Goal: Transaction & Acquisition: Purchase product/service

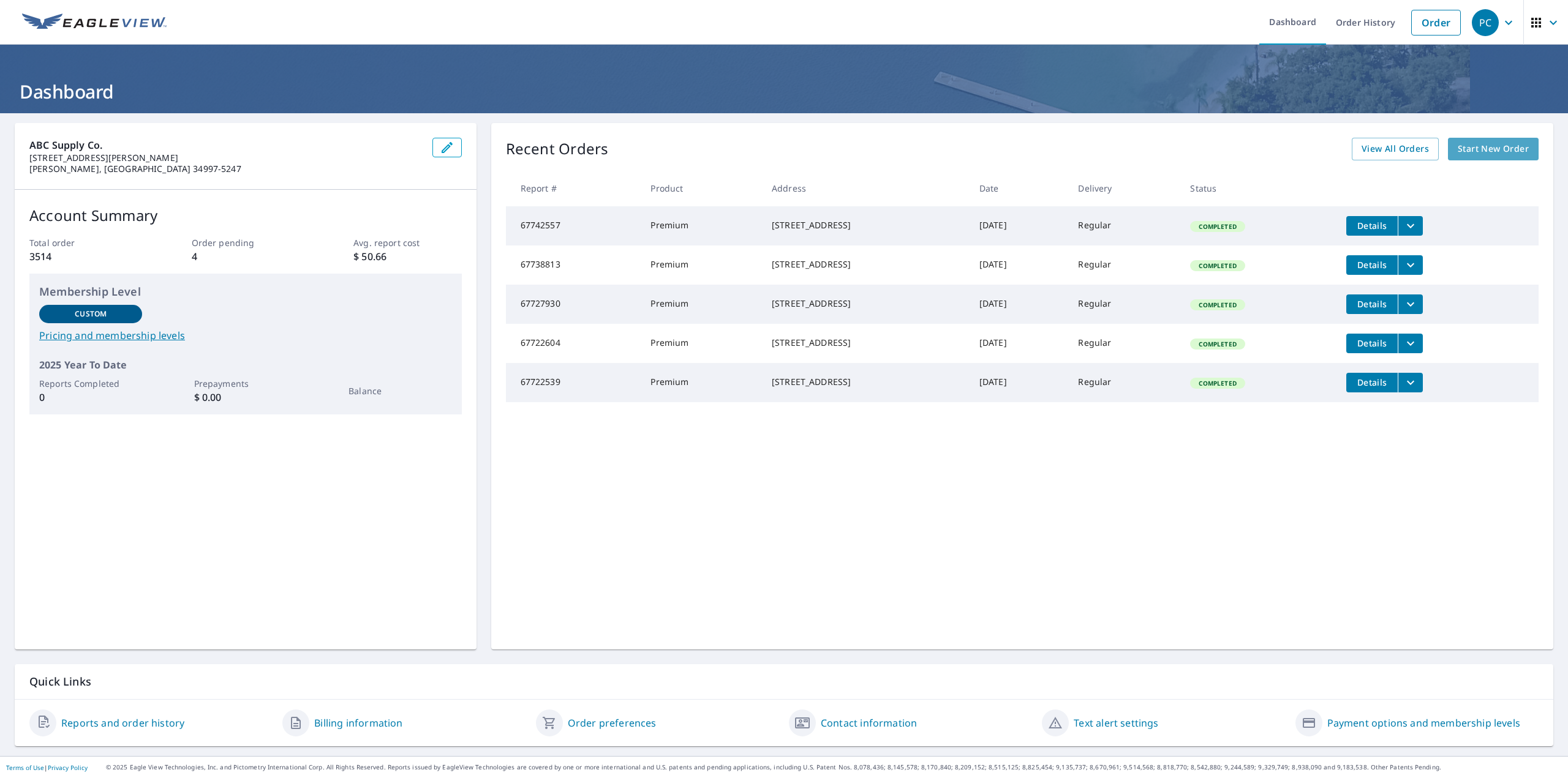
click at [1458, 150] on span "Start New Order" at bounding box center [1493, 149] width 71 height 15
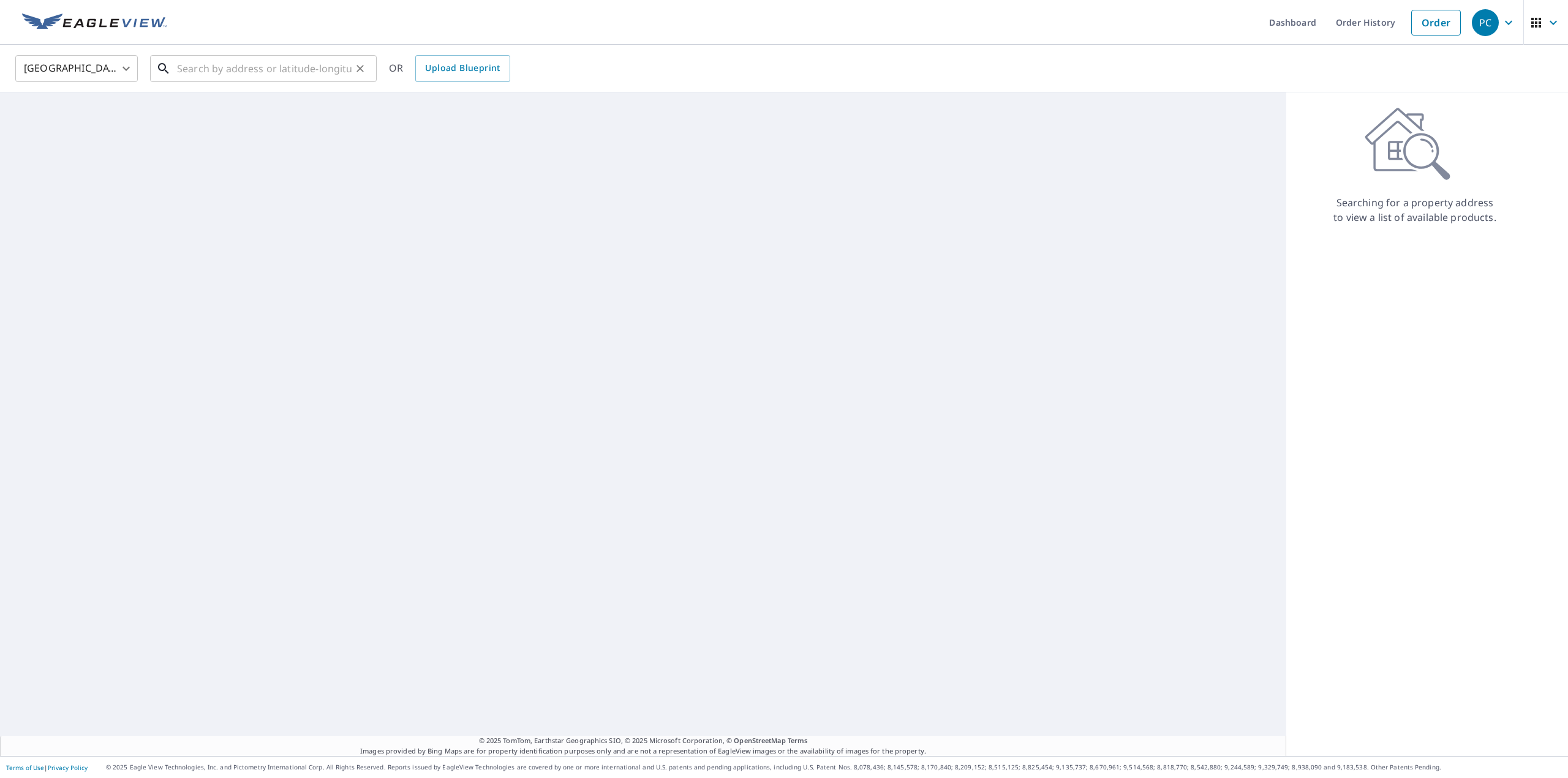
click at [196, 74] on input "text" at bounding box center [264, 68] width 175 height 35
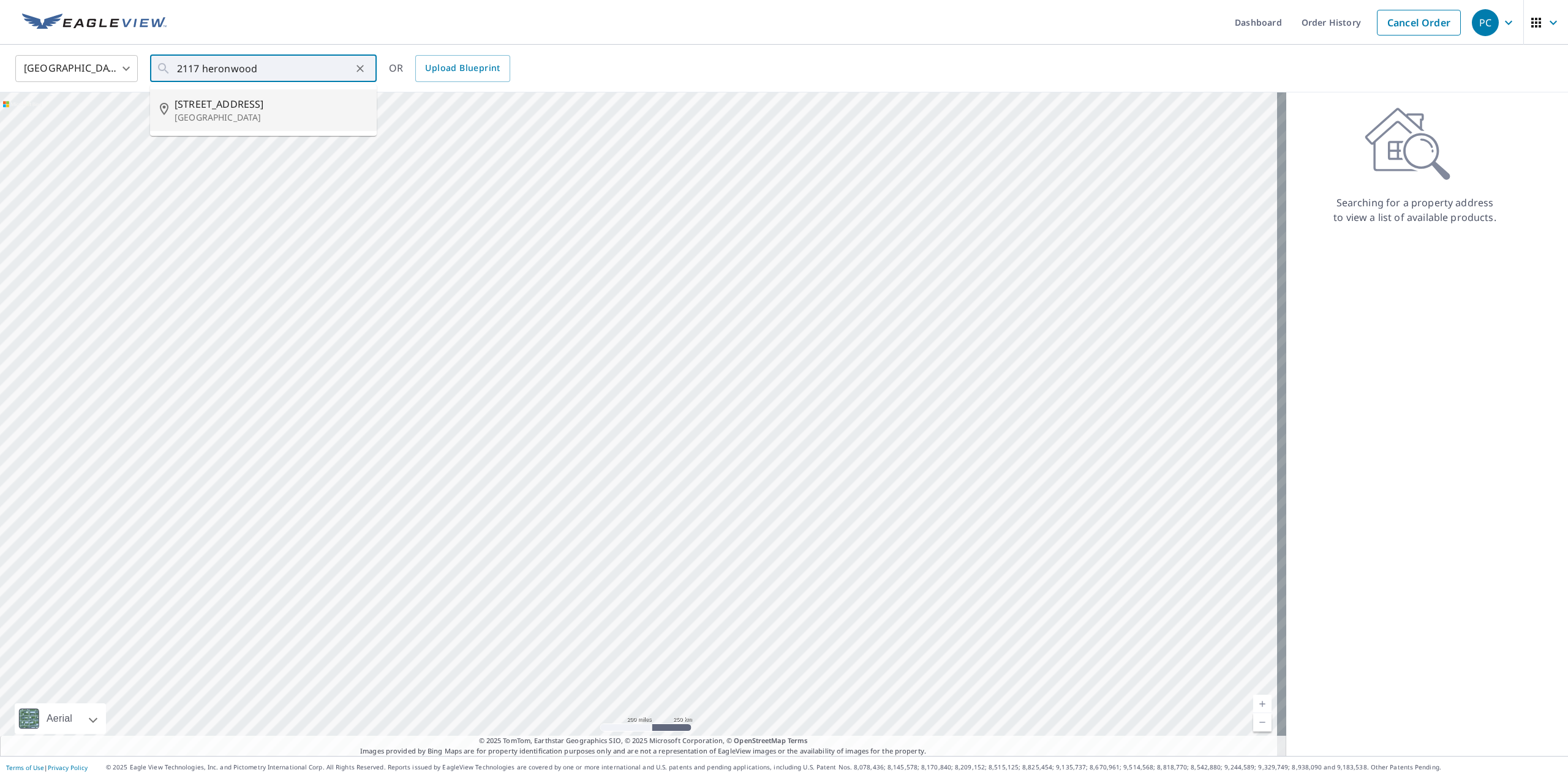
type input "[STREET_ADDRESS]"
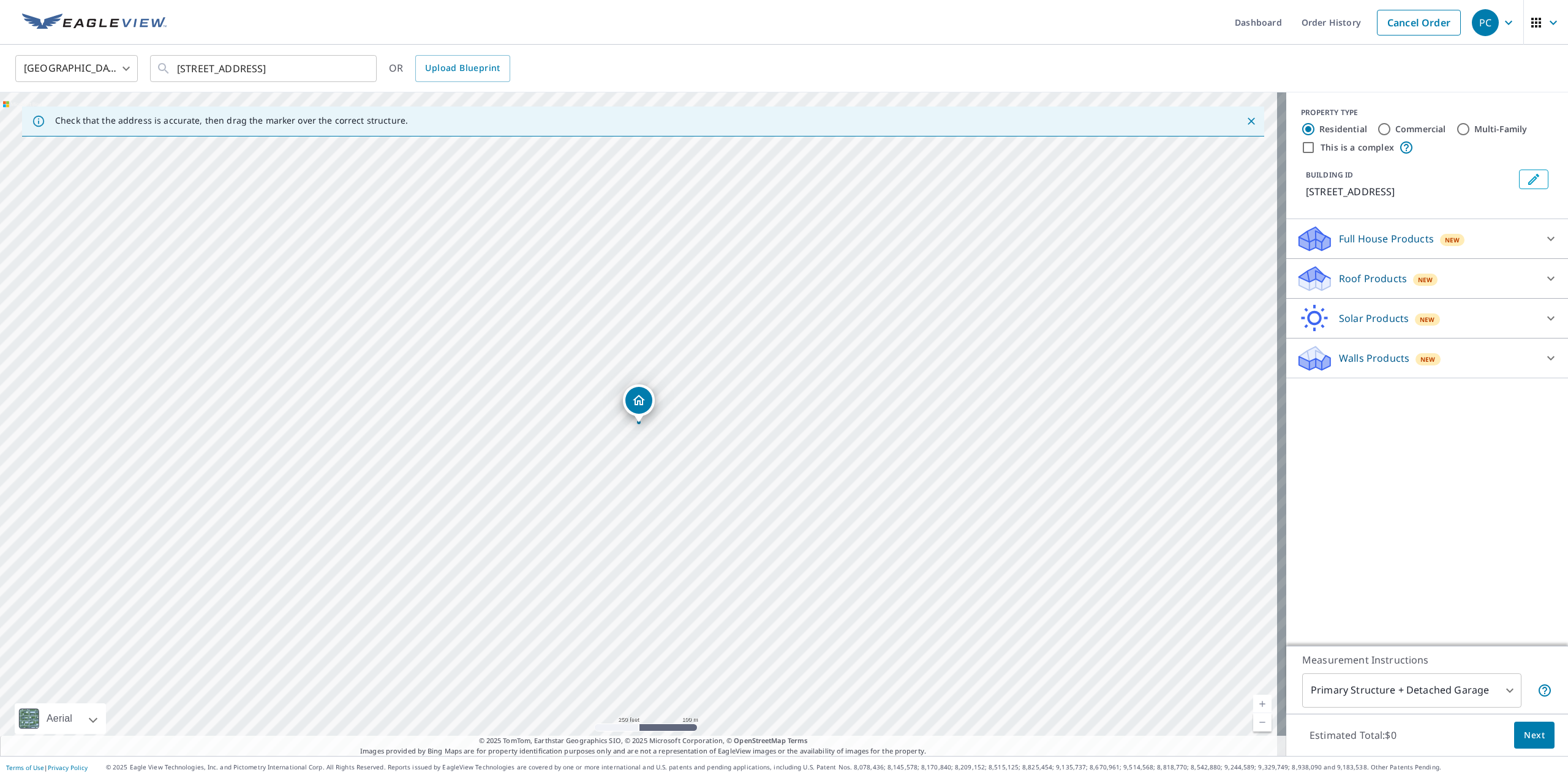
click at [1425, 286] on div "New" at bounding box center [1426, 279] width 25 height 15
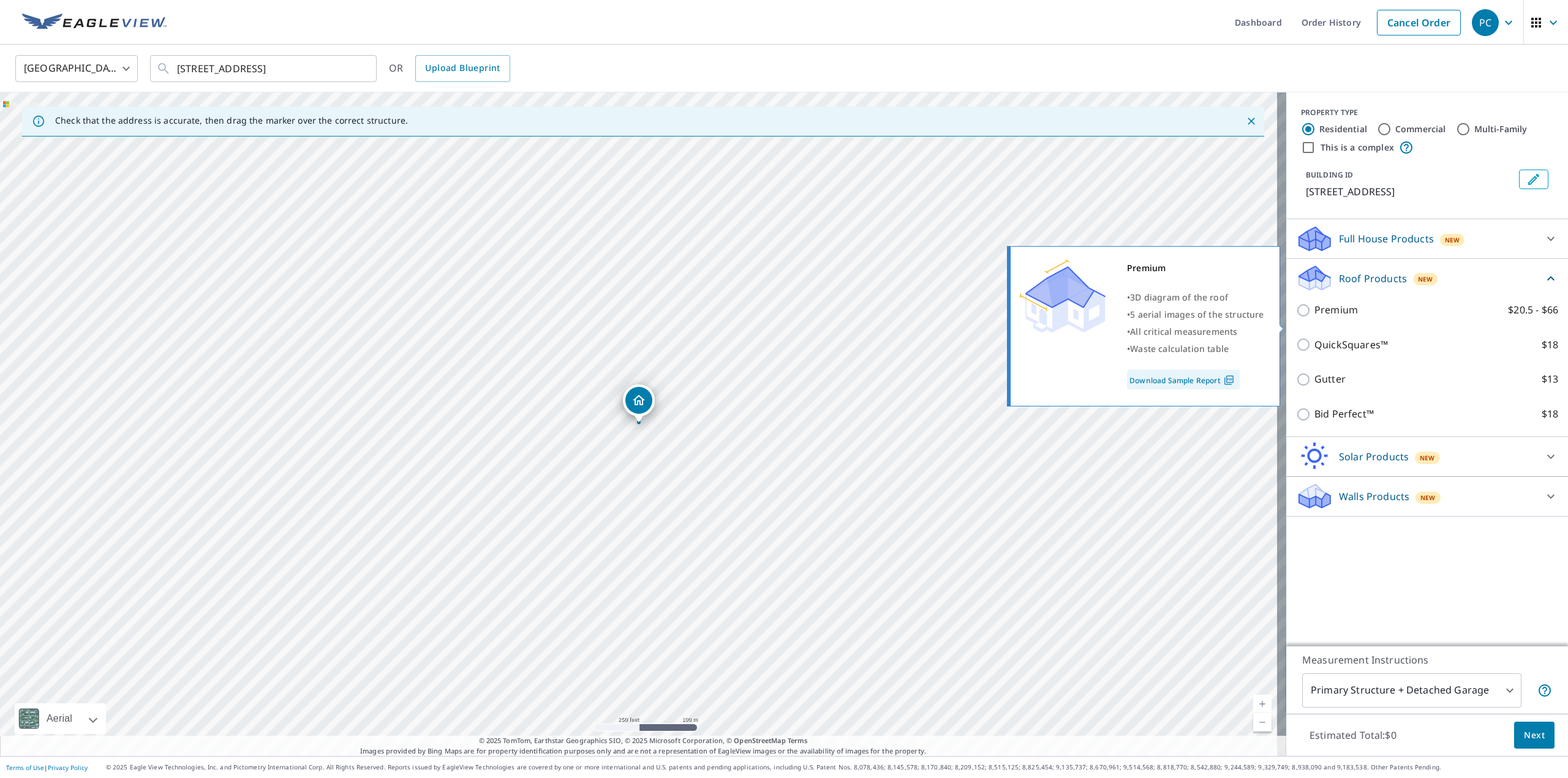
click at [1378, 317] on label "Premium $20.5 - $66" at bounding box center [1436, 310] width 244 height 15
click at [1314, 317] on input "Premium $20.5 - $66" at bounding box center [1305, 311] width 19 height 15
checkbox input "true"
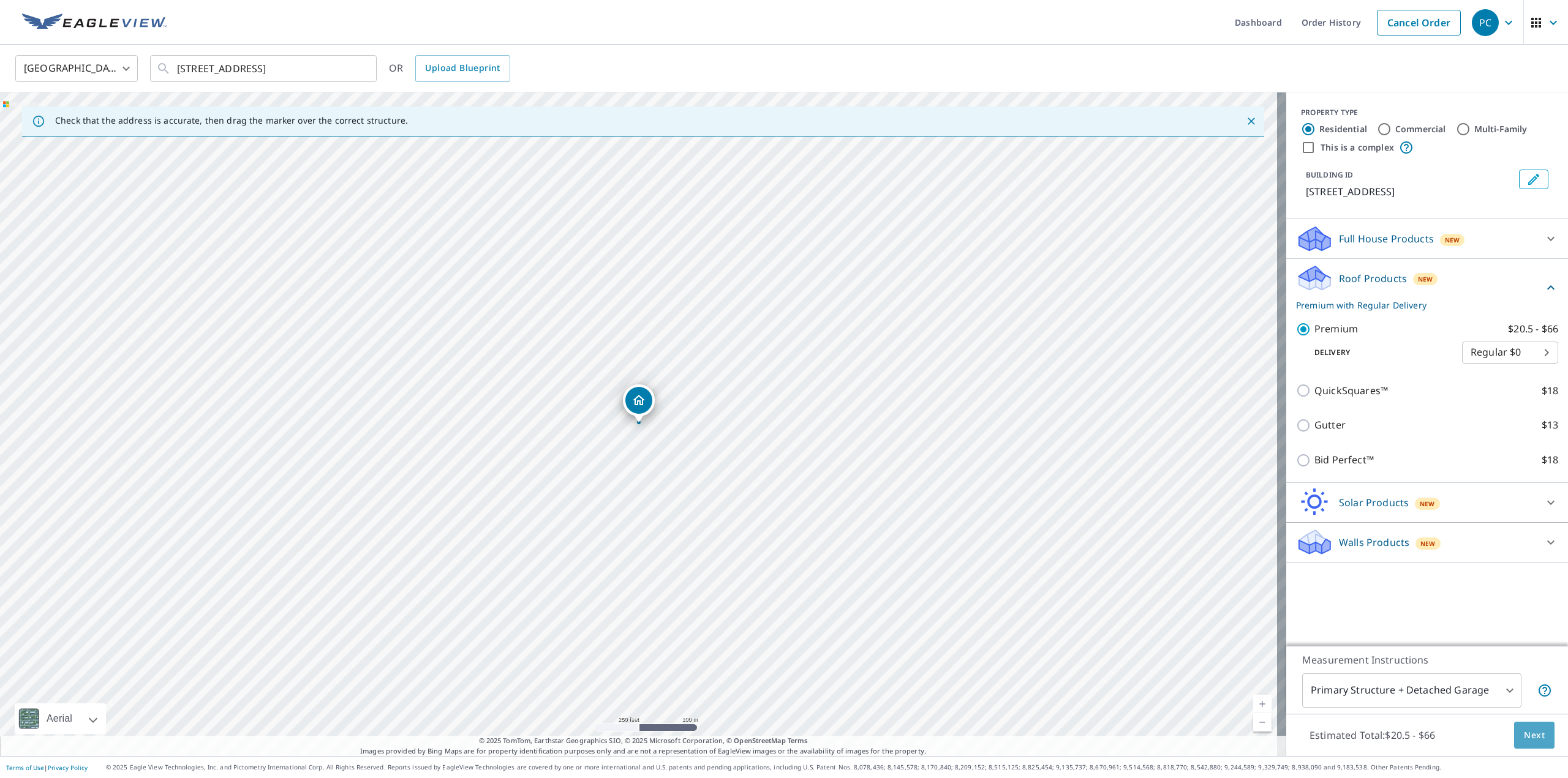
click at [1531, 737] on span "Next" at bounding box center [1534, 735] width 21 height 15
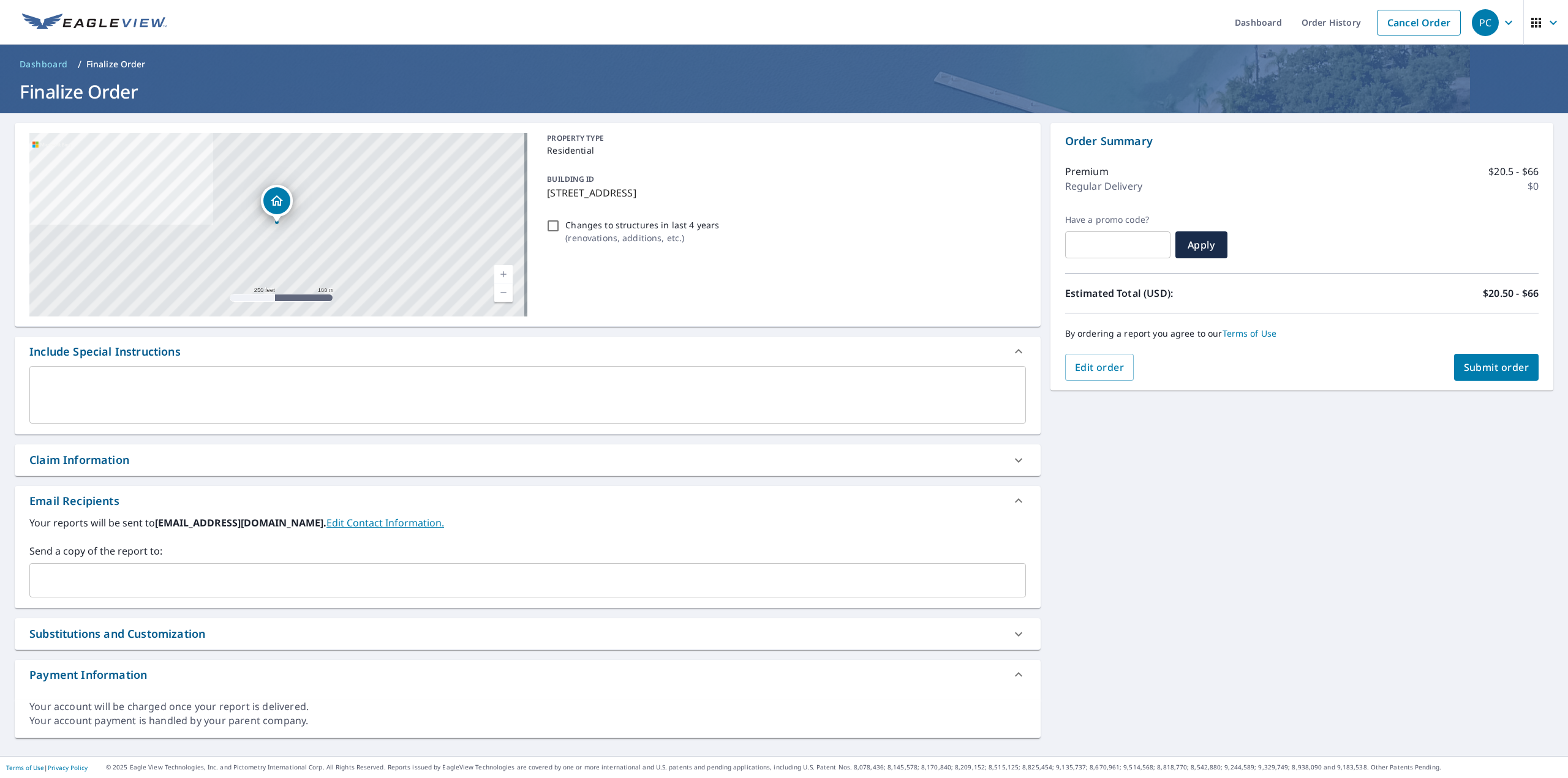
click at [180, 582] on input "text" at bounding box center [519, 580] width 967 height 23
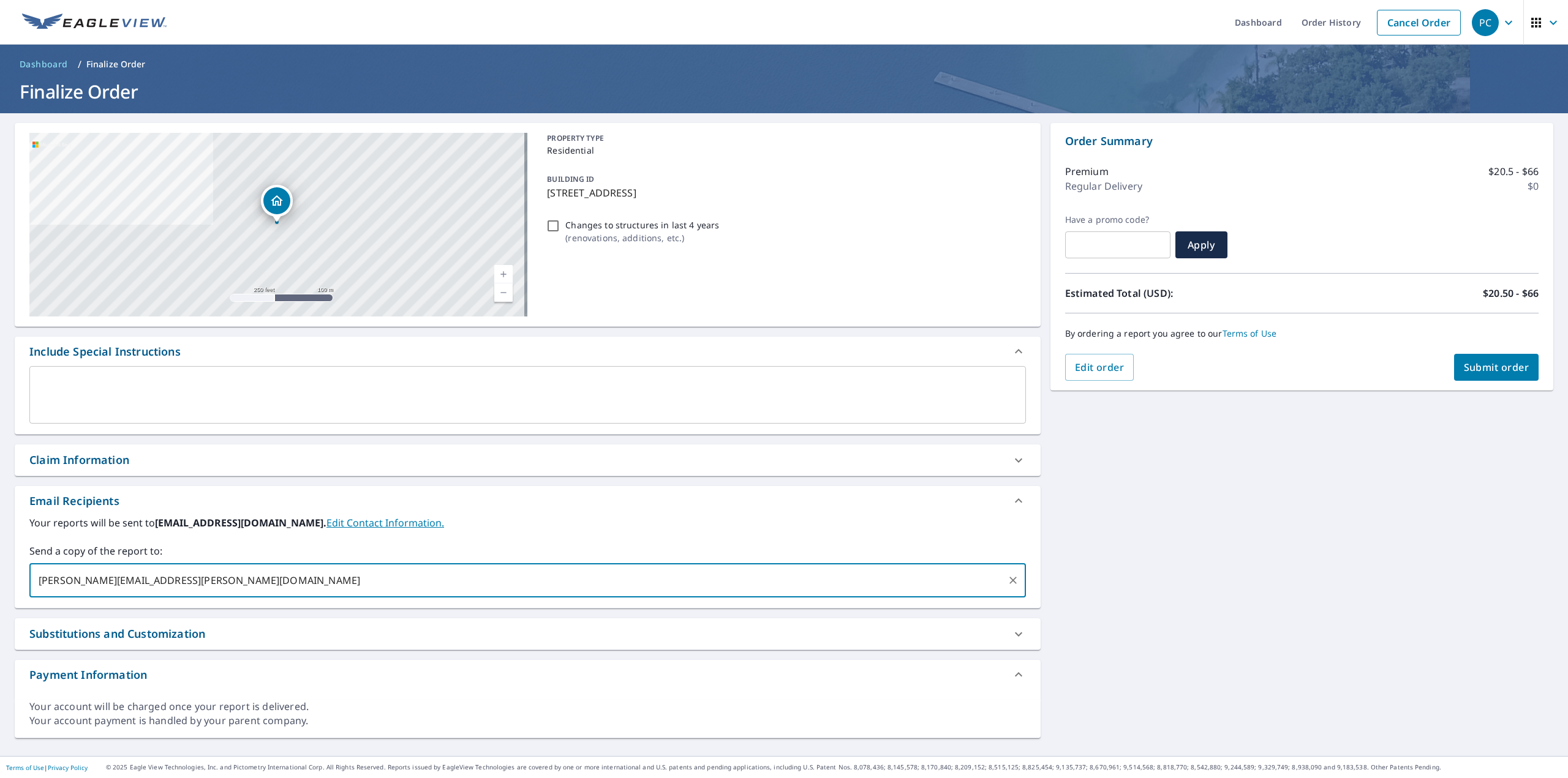
type input "[PERSON_NAME][EMAIL_ADDRESS][PERSON_NAME][DOMAIN_NAME]"
click at [1483, 359] on button "Submit order" at bounding box center [1496, 367] width 85 height 27
